Goal: Find specific page/section: Find specific page/section

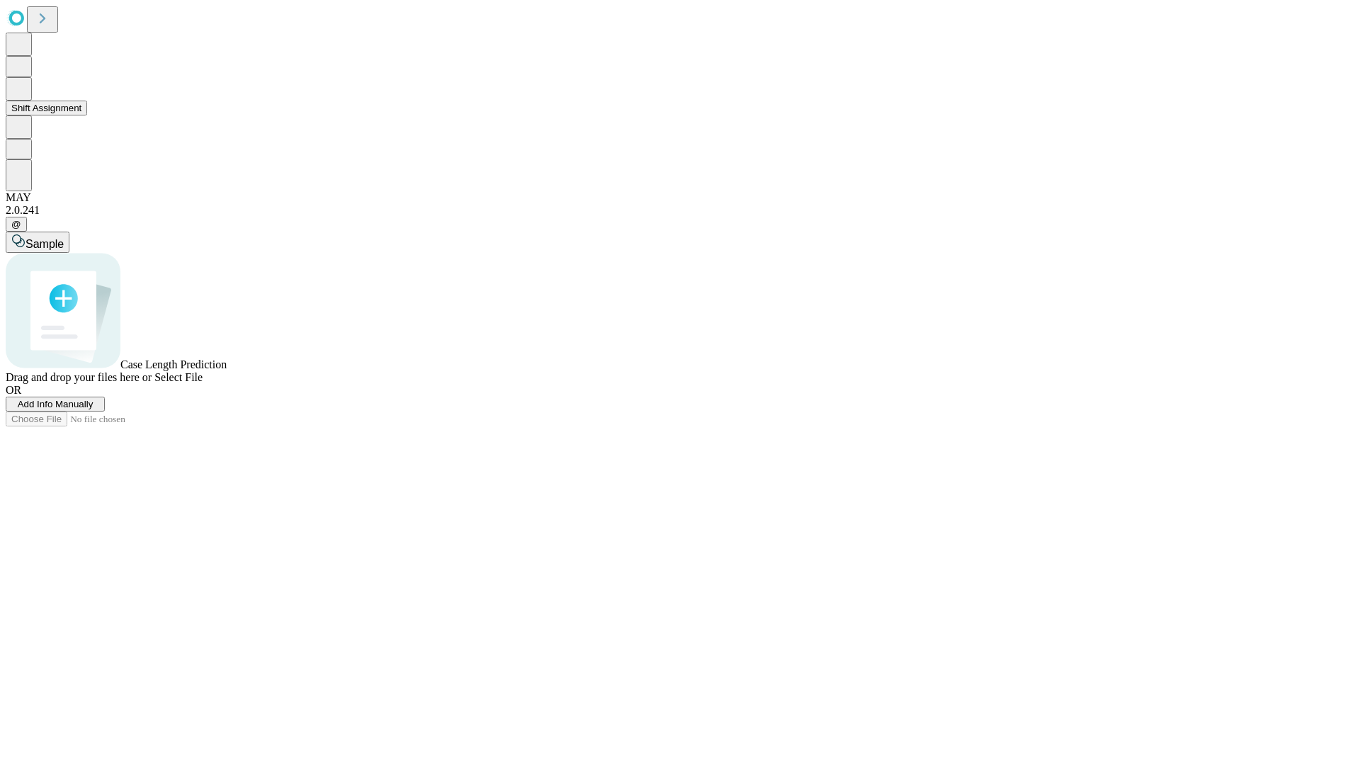
click at [87, 115] on button "Shift Assignment" at bounding box center [46, 108] width 81 height 15
